Goal: Task Accomplishment & Management: Complete application form

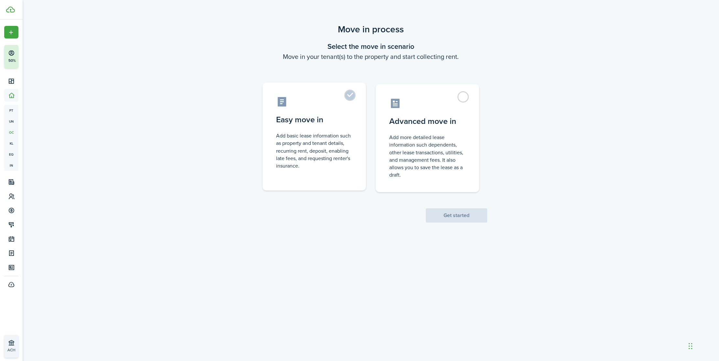
click at [349, 100] on label "Easy move in Add basic lease information such as property and tenant details, r…" at bounding box center [313, 136] width 103 height 108
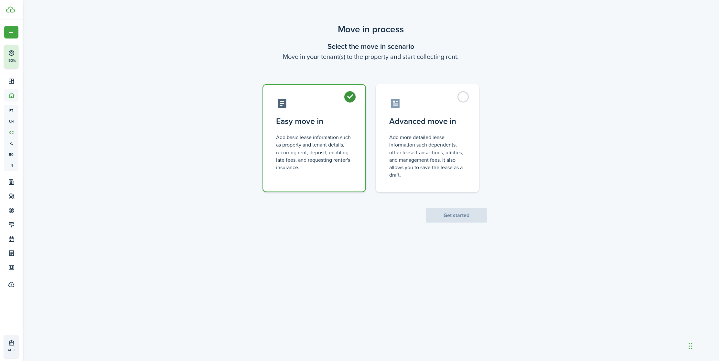
radio input "true"
click at [438, 216] on button "Get started" at bounding box center [456, 215] width 61 height 14
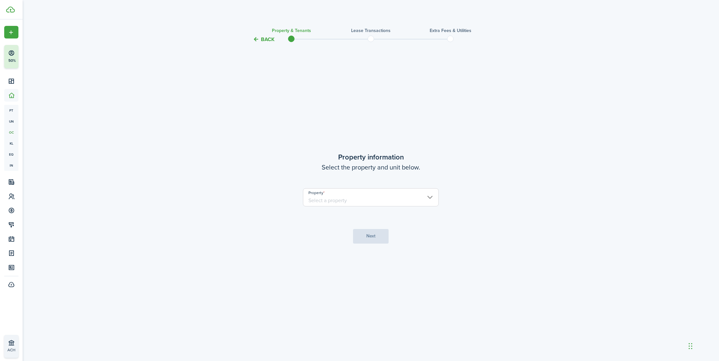
click at [405, 199] on input "Property" at bounding box center [371, 197] width 136 height 18
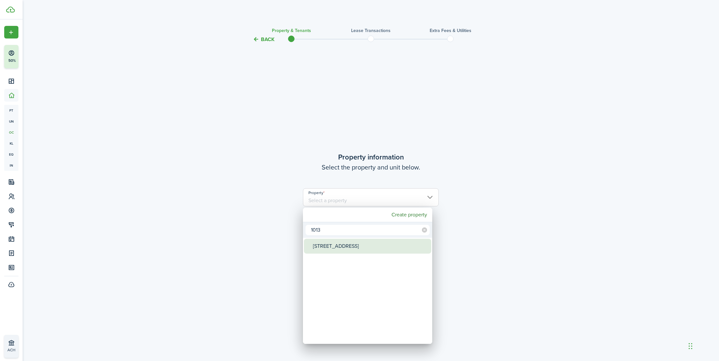
type input "1013"
click at [320, 244] on div "[STREET_ADDRESS]" at bounding box center [370, 246] width 114 height 15
type input "[STREET_ADDRESS]"
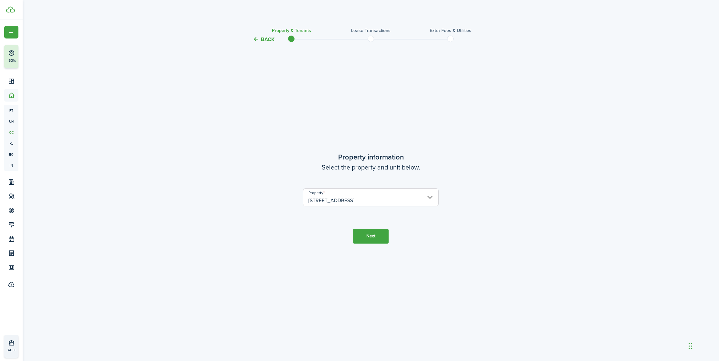
click at [362, 240] on button "Next" at bounding box center [371, 236] width 36 height 15
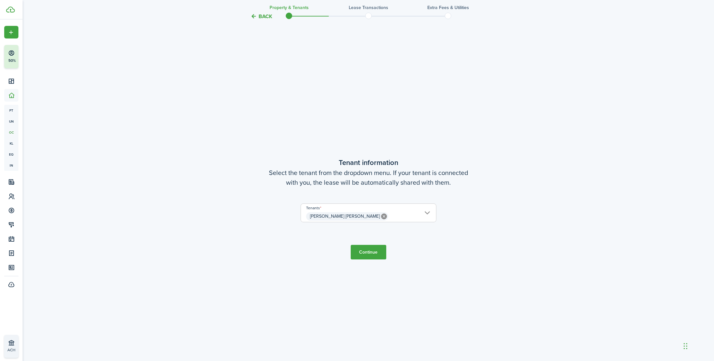
scroll to position [317, 0]
click at [369, 250] on button "Continue" at bounding box center [369, 249] width 36 height 15
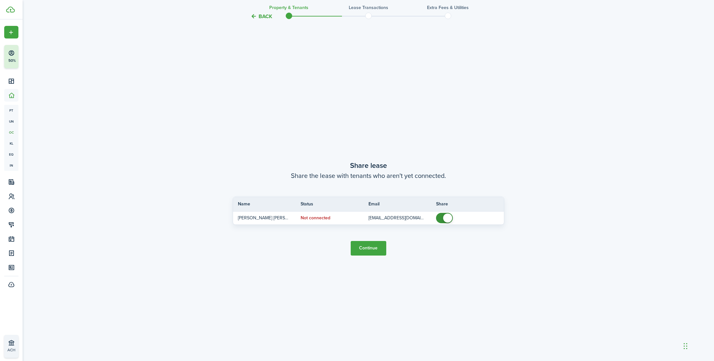
scroll to position [678, 0]
drag, startPoint x: 451, startPoint y: 213, endPoint x: 446, endPoint y: 214, distance: 5.2
click at [451, 213] on span at bounding box center [447, 216] width 9 height 9
click at [443, 216] on span at bounding box center [441, 216] width 9 height 9
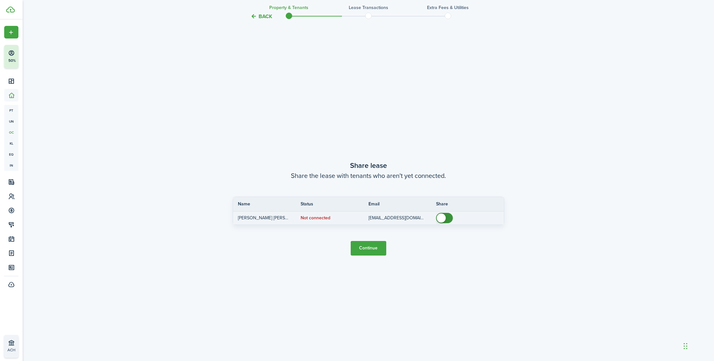
drag, startPoint x: 443, startPoint y: 216, endPoint x: 438, endPoint y: 216, distance: 4.9
checkbox input "false"
click at [438, 216] on span at bounding box center [441, 217] width 9 height 9
click at [371, 252] on button "Continue" at bounding box center [369, 248] width 36 height 15
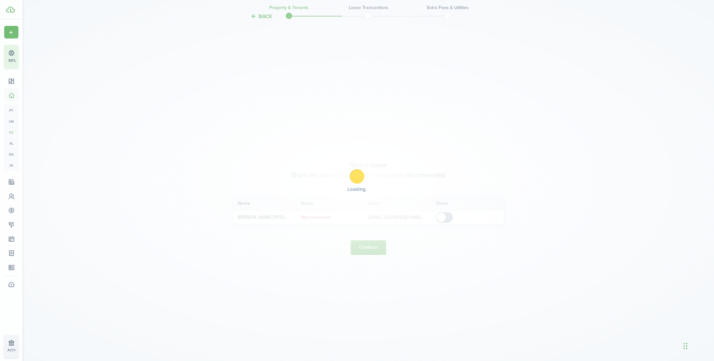
scroll to position [677, 0]
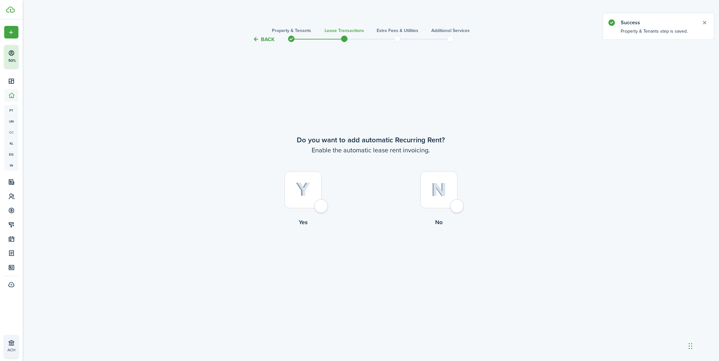
click at [322, 208] on div at bounding box center [302, 189] width 37 height 37
radio input "true"
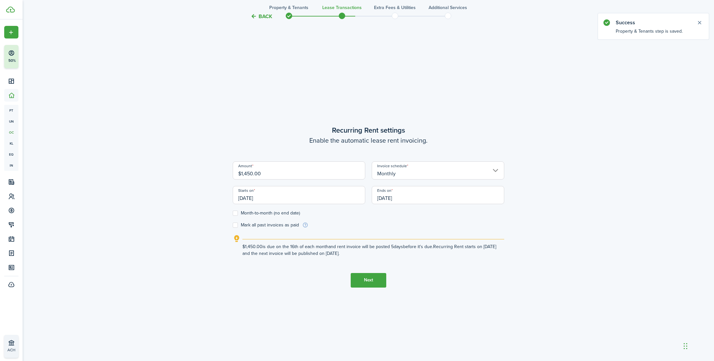
scroll to position [319, 0]
drag, startPoint x: 268, startPoint y: 174, endPoint x: 230, endPoint y: 171, distance: 37.3
click at [230, 171] on div "Amount $1,450.00" at bounding box center [299, 172] width 139 height 25
click at [257, 200] on input "[DATE]" at bounding box center [299, 194] width 133 height 18
type input "$2,300.00"
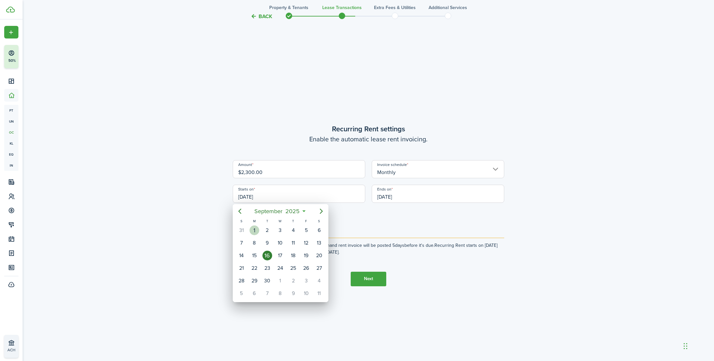
click at [257, 231] on div "1" at bounding box center [255, 230] width 10 height 10
type input "[DATE]"
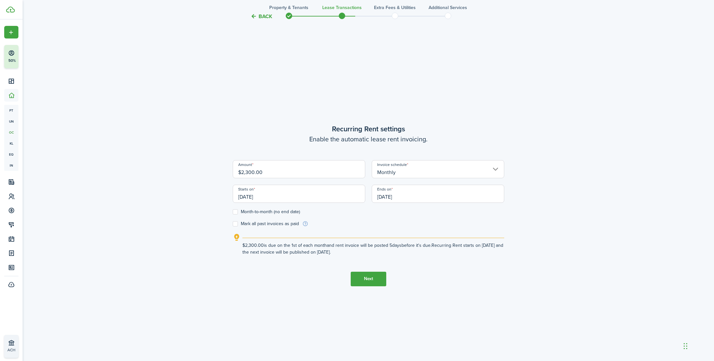
click at [234, 211] on label "Month-to-month (no end date)" at bounding box center [266, 211] width 67 height 5
click at [233, 211] on input "Month-to-month (no end date)" at bounding box center [232, 211] width 0 height 0
checkbox input "true"
click at [372, 278] on button "Next" at bounding box center [369, 279] width 36 height 15
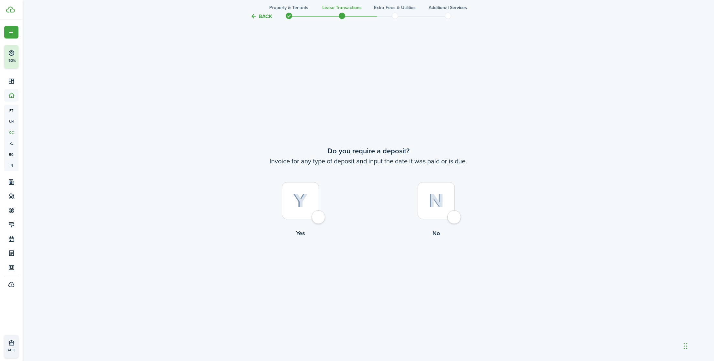
scroll to position [678, 0]
click at [448, 218] on label "No" at bounding box center [437, 208] width 136 height 59
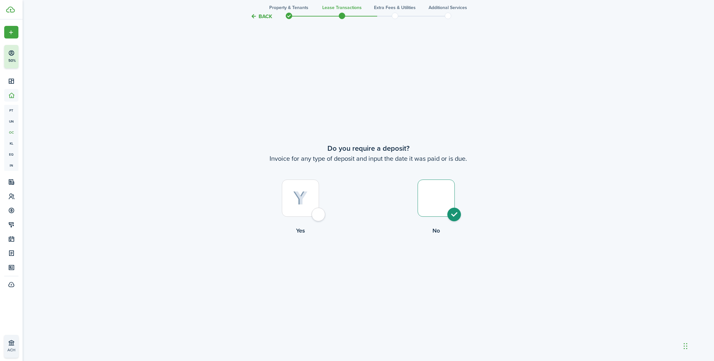
radio input "true"
click at [319, 214] on div at bounding box center [300, 197] width 37 height 37
radio input "true"
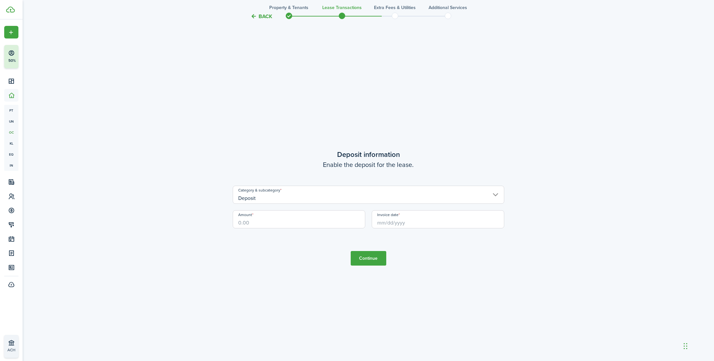
scroll to position [1039, 0]
click at [327, 224] on input "Amount" at bounding box center [299, 218] width 133 height 18
click at [358, 256] on button "Continue" at bounding box center [369, 257] width 36 height 15
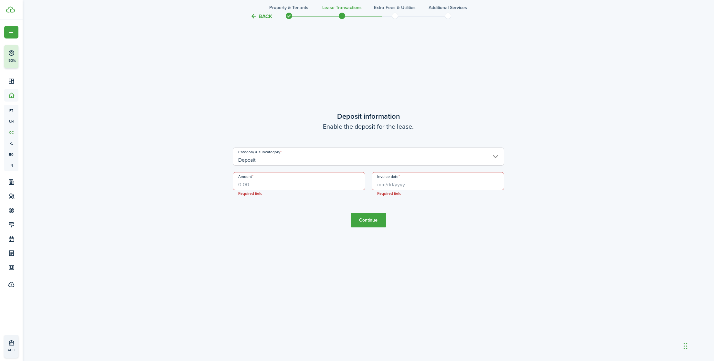
scroll to position [1076, 0]
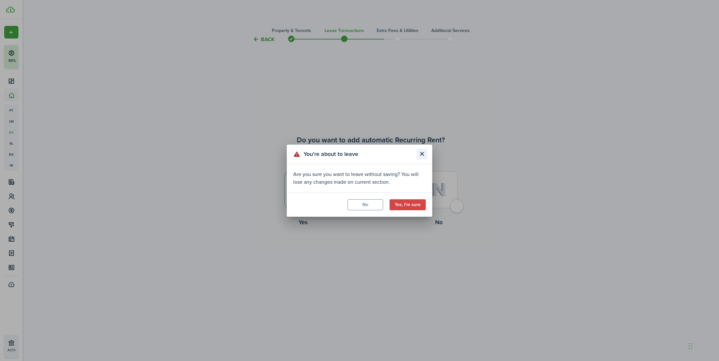
click at [425, 154] on button "Close modal" at bounding box center [421, 153] width 11 height 11
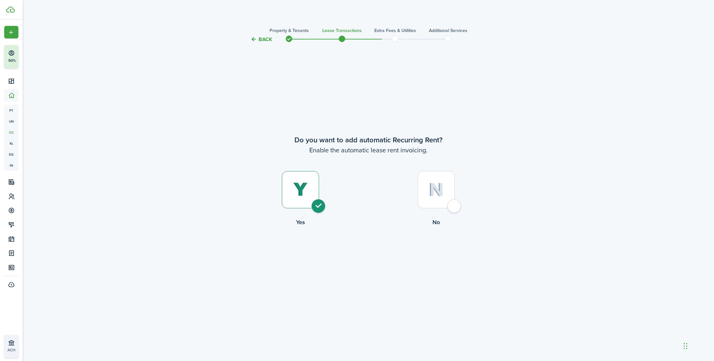
click at [454, 202] on div at bounding box center [436, 189] width 37 height 37
radio input "false"
radio input "true"
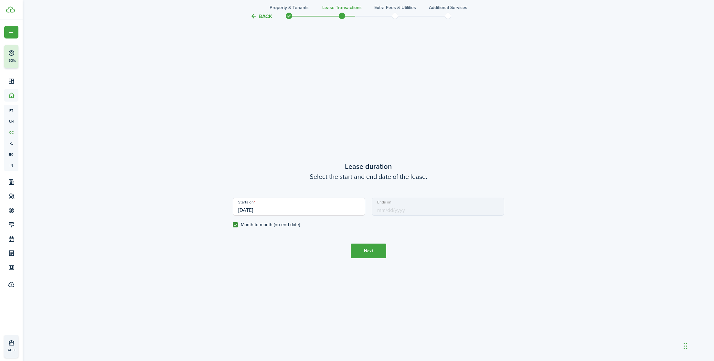
scroll to position [317, 0]
click at [366, 245] on button "Next" at bounding box center [369, 247] width 36 height 15
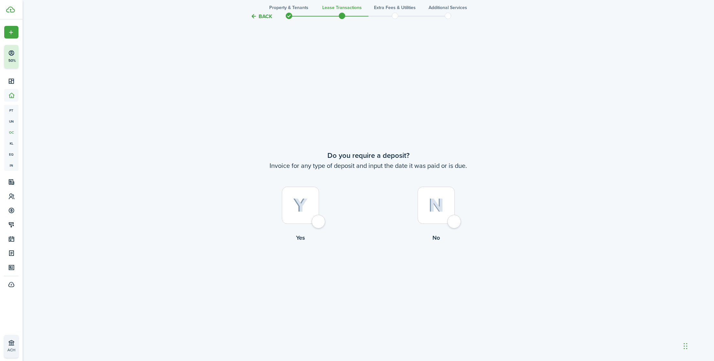
scroll to position [678, 0]
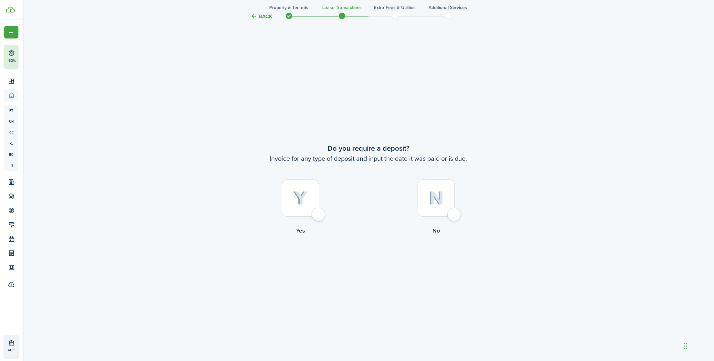
click at [453, 214] on div at bounding box center [436, 197] width 37 height 37
radio input "true"
click at [376, 263] on button "Continue" at bounding box center [369, 261] width 36 height 15
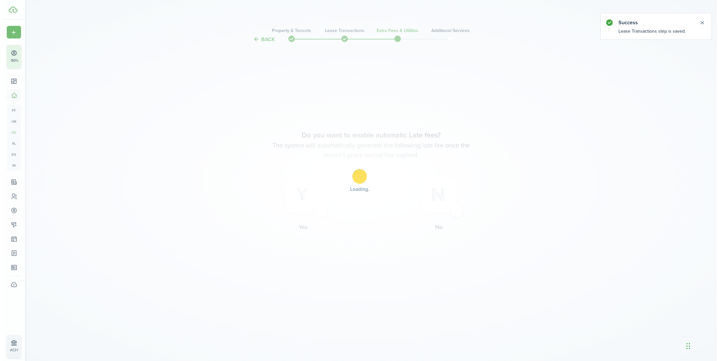
scroll to position [0, 0]
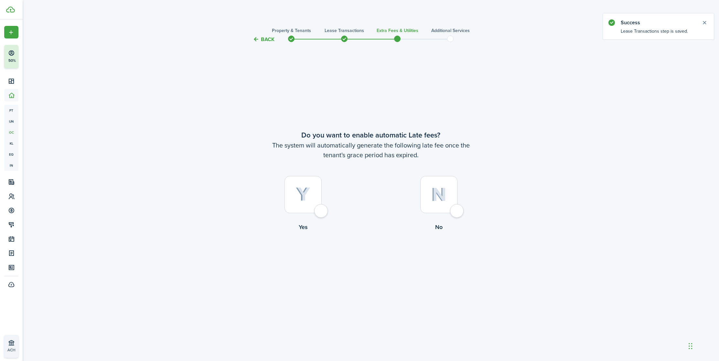
click at [455, 213] on div at bounding box center [438, 194] width 37 height 37
radio input "true"
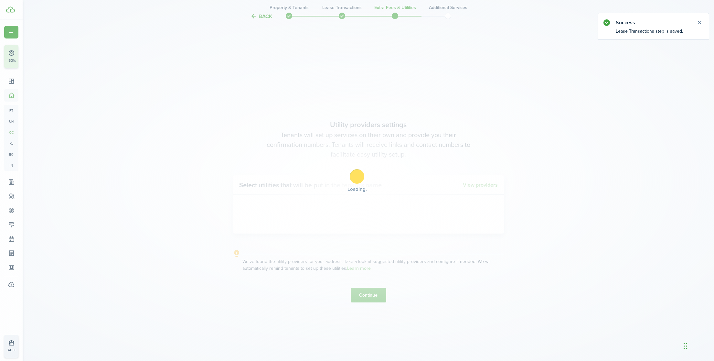
scroll to position [317, 0]
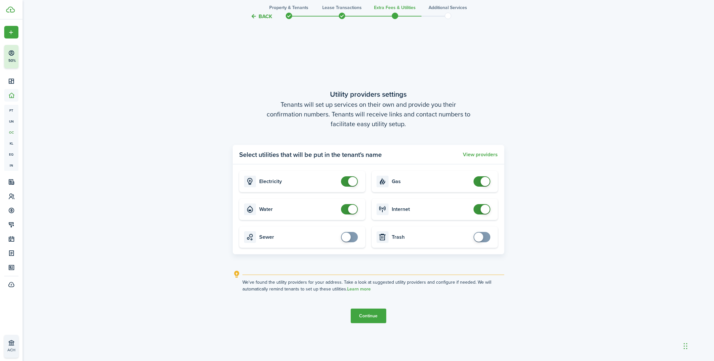
checkbox input "true"
click at [485, 237] on span at bounding box center [482, 237] width 6 height 10
click at [363, 315] on button "Continue" at bounding box center [369, 315] width 36 height 15
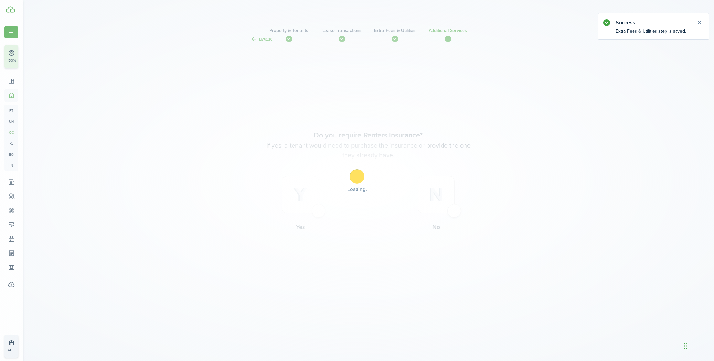
scroll to position [0, 0]
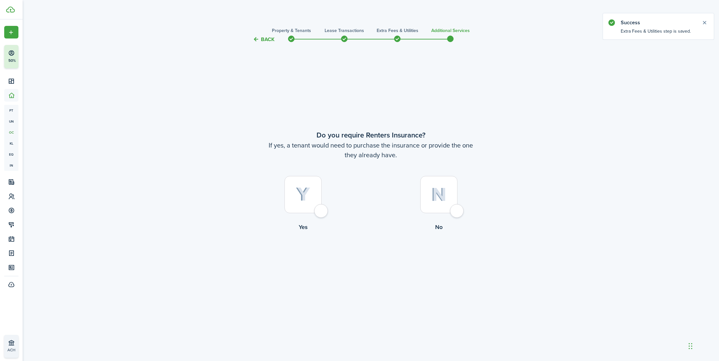
click at [456, 211] on div at bounding box center [438, 194] width 37 height 37
radio input "true"
click at [376, 263] on button "Complete move in" at bounding box center [371, 258] width 48 height 15
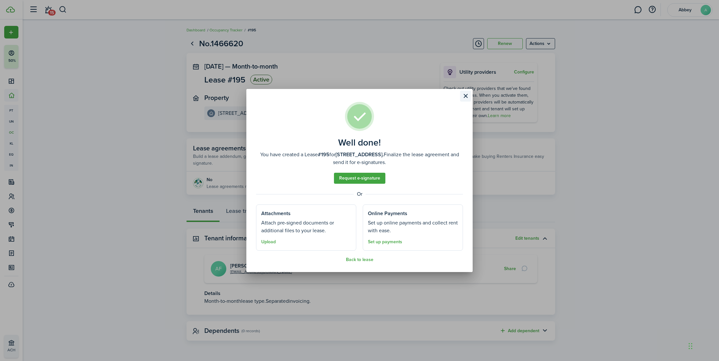
click at [466, 99] on button "Close modal" at bounding box center [465, 96] width 11 height 11
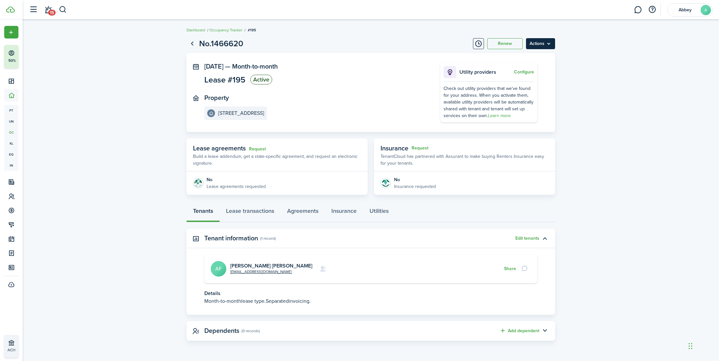
click at [542, 44] on menu-btn "Actions" at bounding box center [540, 43] width 29 height 11
click at [529, 59] on button "Edit" at bounding box center [526, 57] width 57 height 11
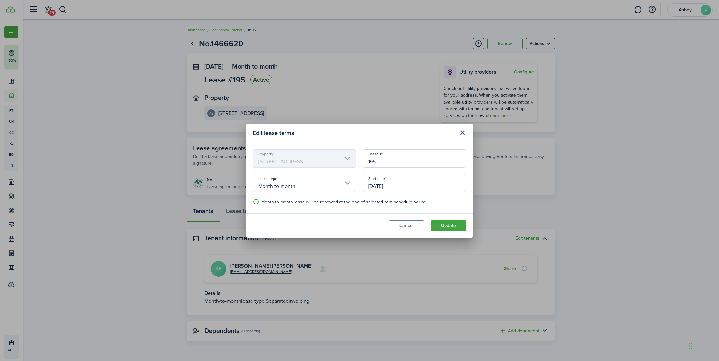
drag, startPoint x: 383, startPoint y: 161, endPoint x: 361, endPoint y: 161, distance: 22.0
click at [361, 161] on div "Lease # 195" at bounding box center [414, 161] width 110 height 25
type input "3"
click at [438, 227] on button "Update" at bounding box center [449, 225] width 36 height 11
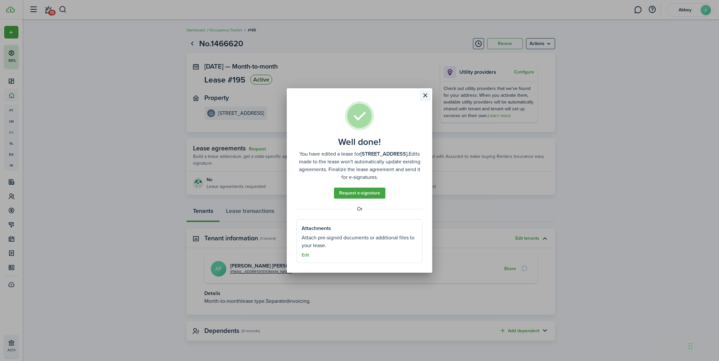
click at [423, 97] on button "Close modal" at bounding box center [425, 95] width 11 height 11
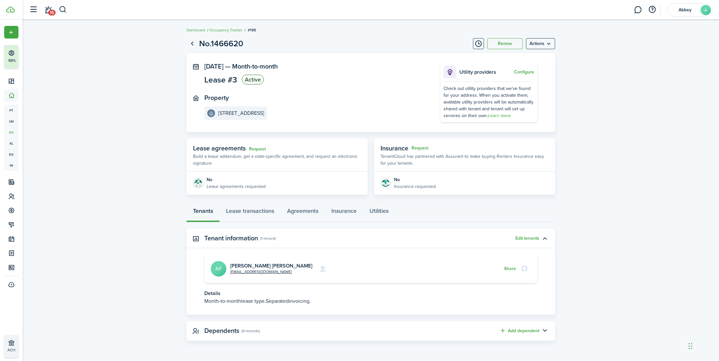
click at [560, 107] on lease-view "No.1466620 Renew Actions [DATE] — Month-to-month Lease #3 Active Property [STRE…" at bounding box center [371, 188] width 696 height 309
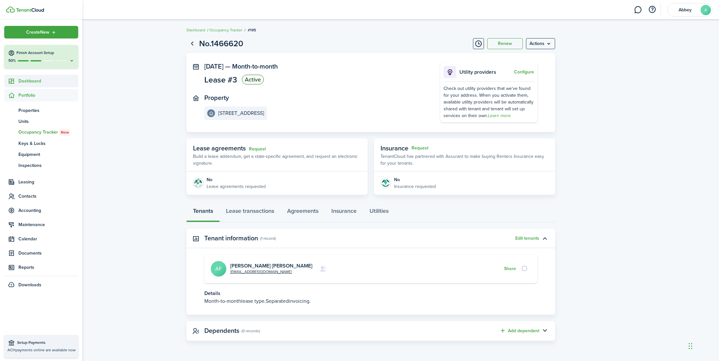
click at [17, 80] on sidebar-link-icon at bounding box center [11, 81] width 14 height 7
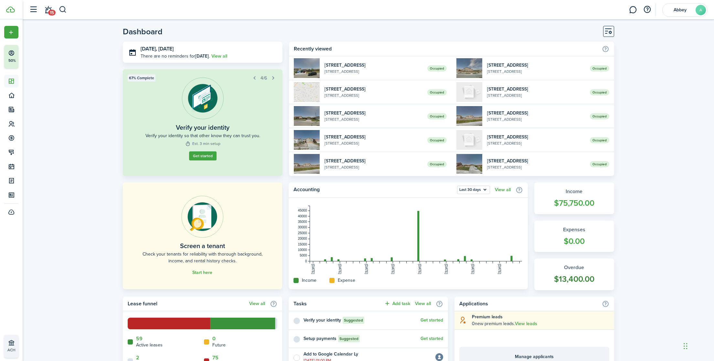
click at [556, 283] on widget-stats-count "$13,400.00" at bounding box center [574, 279] width 67 height 12
